Goal: Go to known website: Go to known website

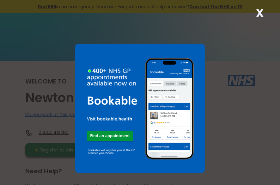
click at [260, 10] on strong "X" at bounding box center [260, 12] width 8 height 15
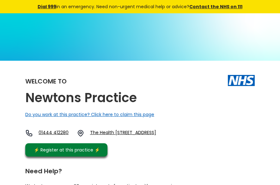
scroll to position [38, 0]
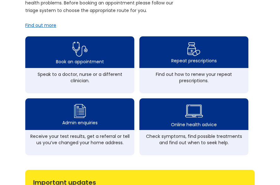
scroll to position [191, 0]
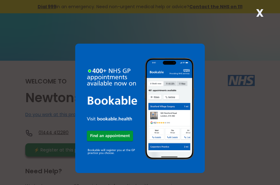
click at [259, 12] on strong "X" at bounding box center [260, 12] width 8 height 15
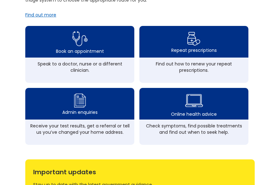
scroll to position [202, 0]
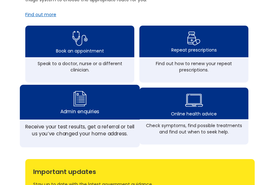
click at [85, 108] on img at bounding box center [79, 98] width 15 height 19
